Goal: Find specific page/section: Find specific page/section

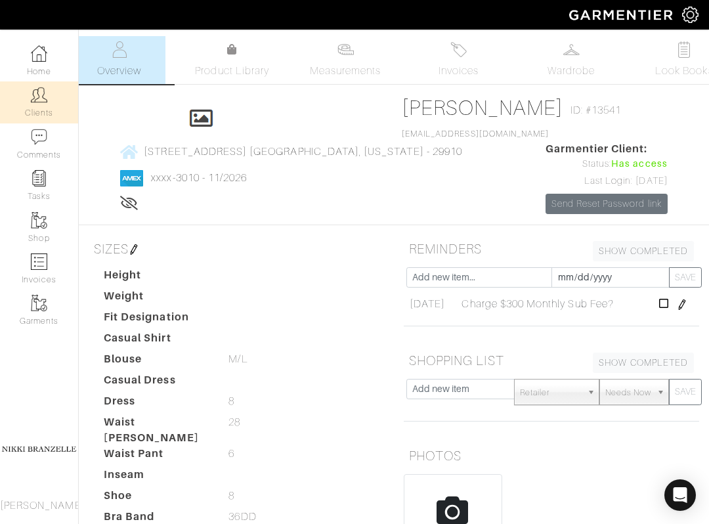
click at [35, 100] on img at bounding box center [39, 95] width 16 height 16
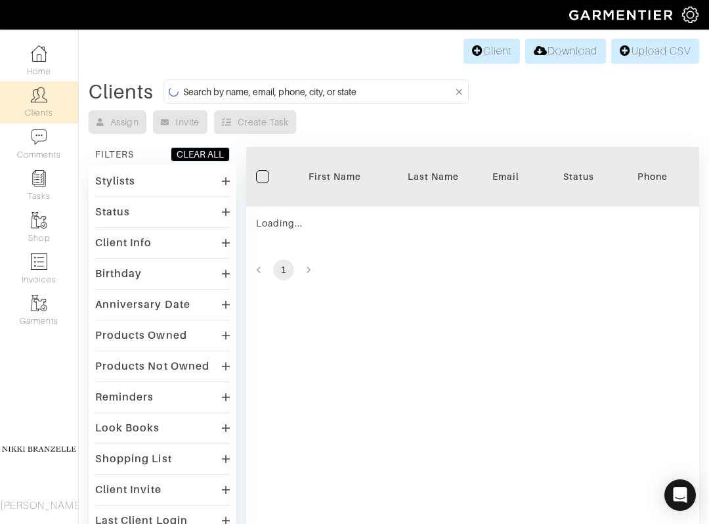
click at [212, 89] on input at bounding box center [318, 91] width 271 height 16
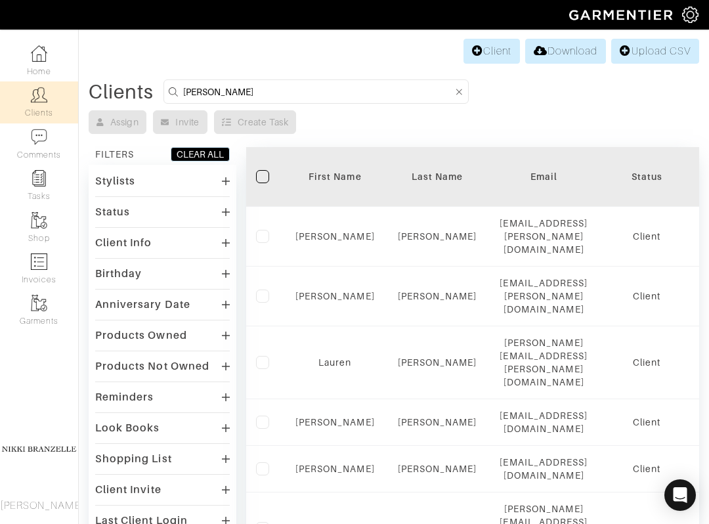
type input "[PERSON_NAME]"
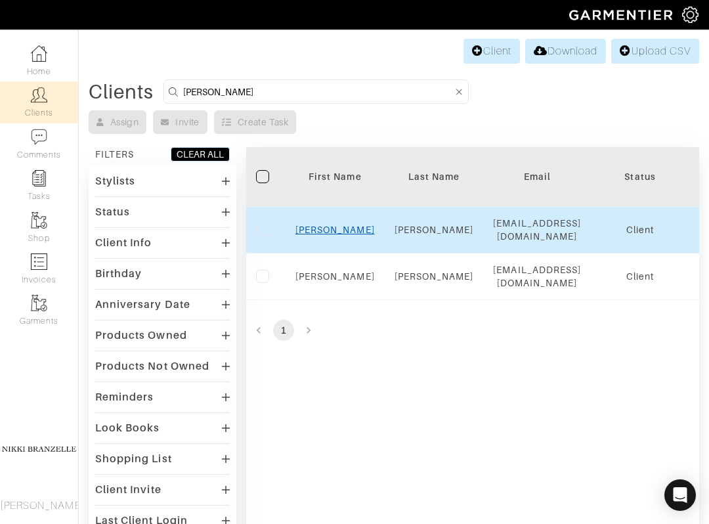
click at [337, 235] on link "[PERSON_NAME]" at bounding box center [334, 230] width 79 height 11
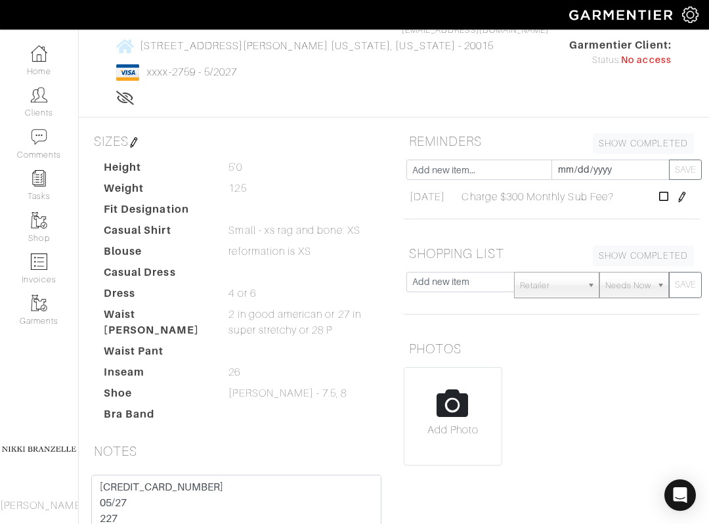
scroll to position [257, 0]
